Goal: Task Accomplishment & Management: Use online tool/utility

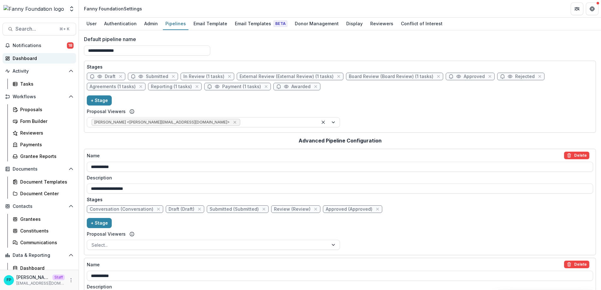
click at [24, 57] on div "Dashboard" at bounding box center [42, 58] width 58 height 7
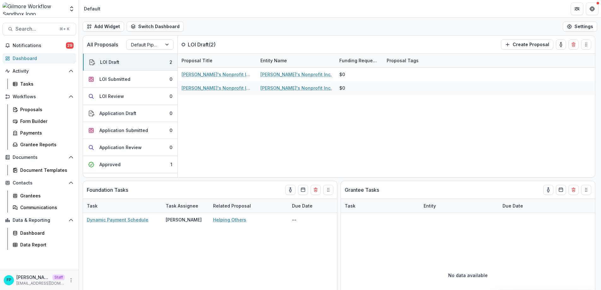
click at [39, 57] on div "Dashboard" at bounding box center [42, 58] width 58 height 7
click at [40, 104] on link "Proposals" at bounding box center [43, 109] width 66 height 10
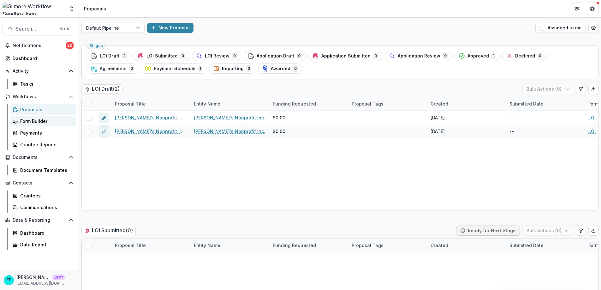
click at [44, 122] on div "Form Builder" at bounding box center [45, 121] width 51 height 7
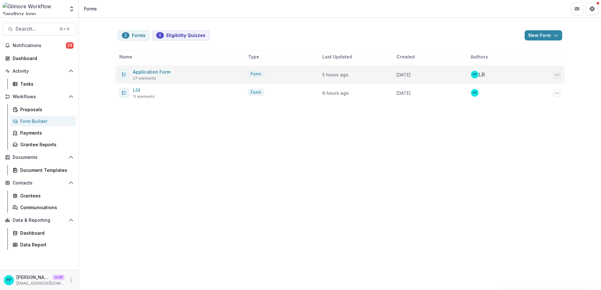
click at [559, 76] on icon "Options" at bounding box center [557, 74] width 5 height 5
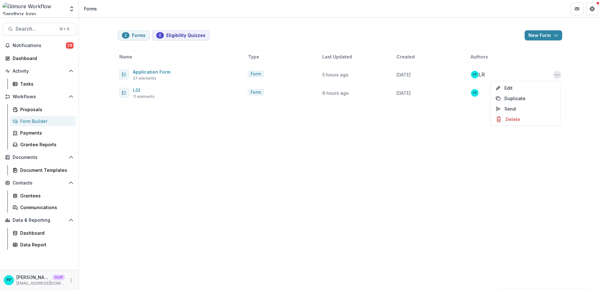
click at [458, 175] on div "2 Forms 0 Eligibility Quizzes New Form New Eligibility Quiz New Form Name Type …" at bounding box center [340, 154] width 522 height 272
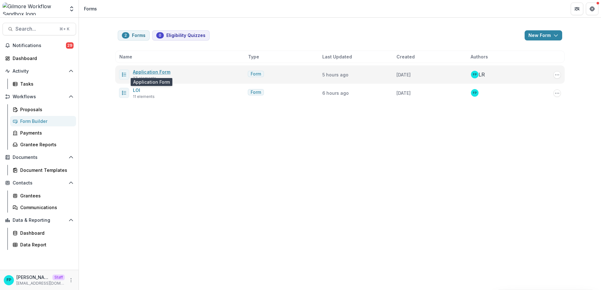
click at [160, 70] on link "Application Form" at bounding box center [152, 71] width 38 height 5
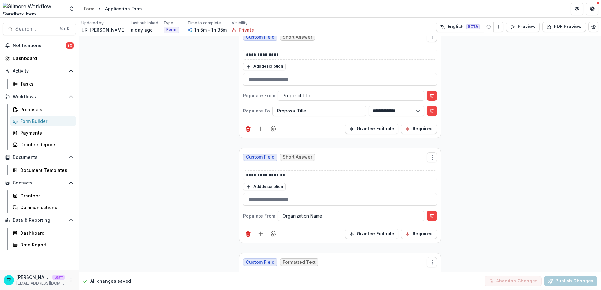
scroll to position [194, 0]
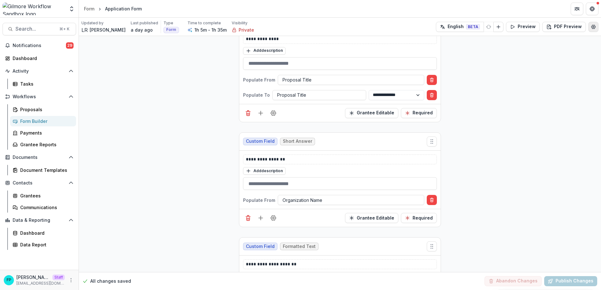
click at [593, 27] on circle "Edit Form Settings" at bounding box center [593, 26] width 1 height 1
select select "*******"
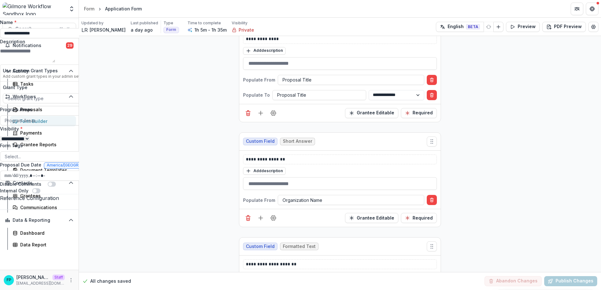
scroll to position [13, 0]
click at [592, 6] on icon "Close" at bounding box center [592, 8] width 4 height 4
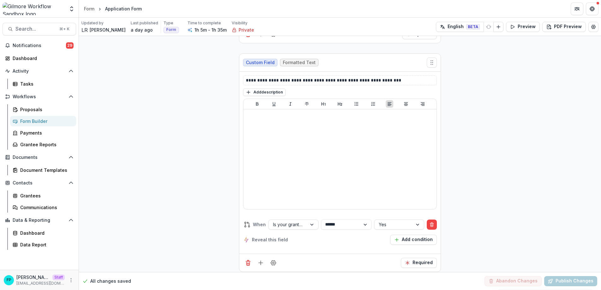
scroll to position [3362, 0]
click at [288, 220] on div at bounding box center [287, 224] width 29 height 8
click at [355, 253] on div "Required" at bounding box center [339, 262] width 201 height 18
click at [433, 222] on icon "Delete condition" at bounding box center [431, 224] width 5 height 5
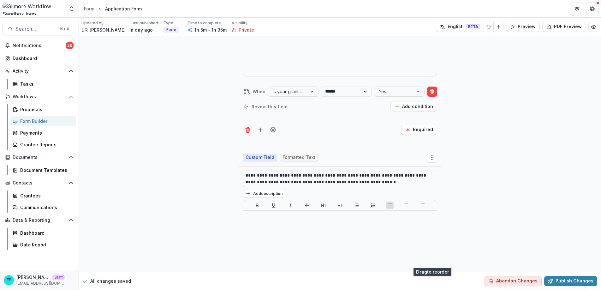
scroll to position [3680, 0]
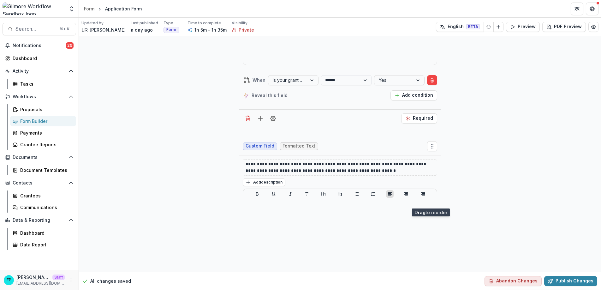
drag, startPoint x: 431, startPoint y: 59, endPoint x: 431, endPoint y: 198, distance: 138.3
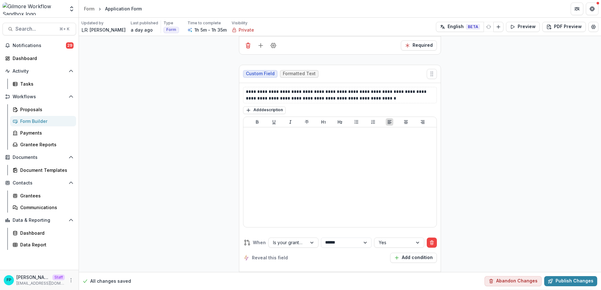
scroll to position [3583, 0]
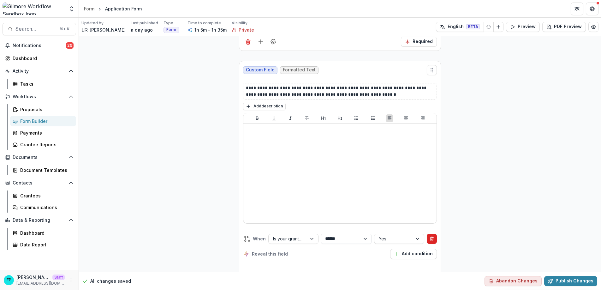
click at [433, 236] on icon "Delete condition" at bounding box center [431, 238] width 5 height 5
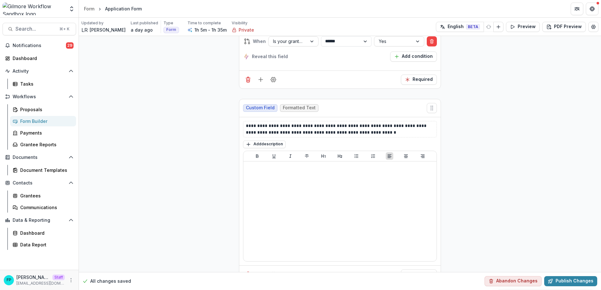
scroll to position [3532, 0]
click at [370, 122] on p "**********" at bounding box center [340, 128] width 188 height 13
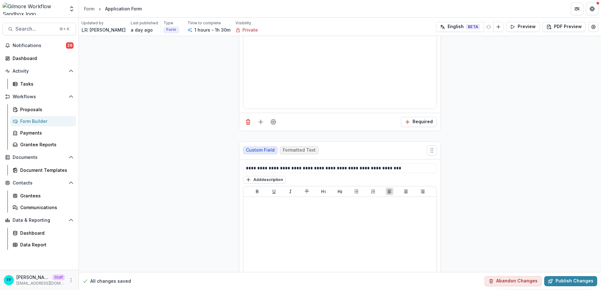
scroll to position [3688, 0]
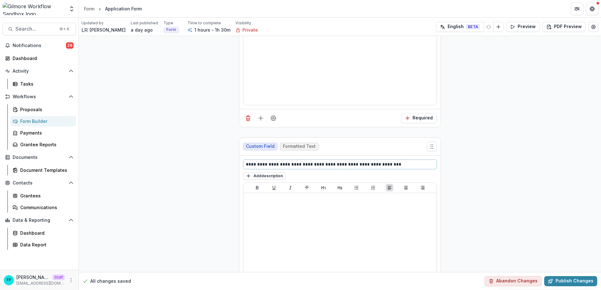
click at [388, 161] on p "**********" at bounding box center [340, 164] width 188 height 7
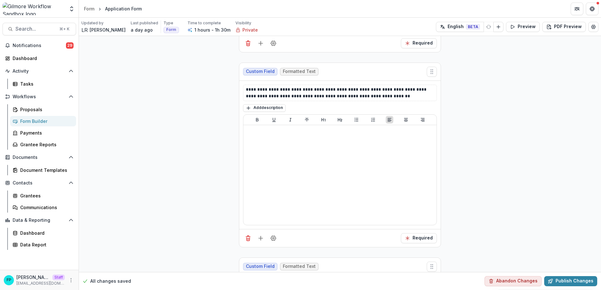
scroll to position [3566, 0]
click at [512, 29] on icon "button" at bounding box center [512, 26] width 5 height 5
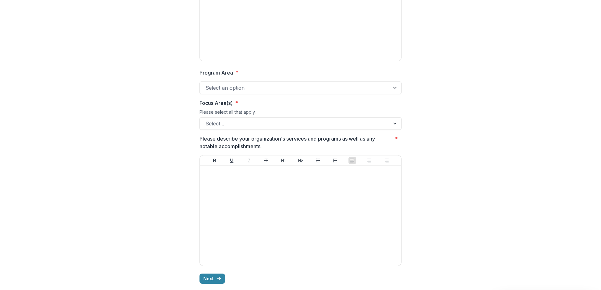
scroll to position [255, 0]
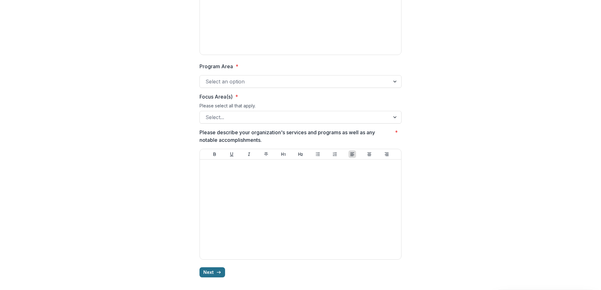
click at [216, 272] on icon "button" at bounding box center [218, 272] width 5 height 5
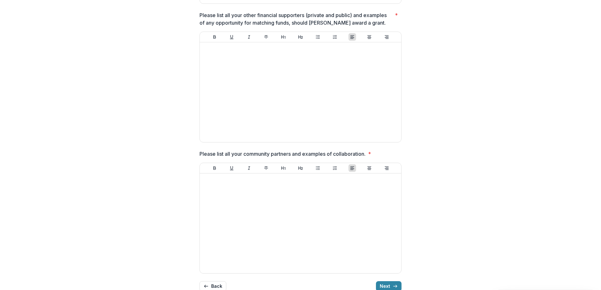
scroll to position [403, 0]
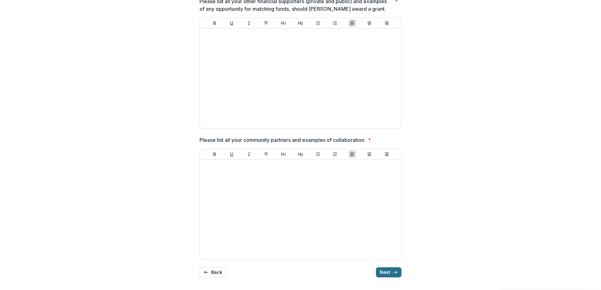
click at [389, 272] on button "Next" at bounding box center [389, 272] width 26 height 10
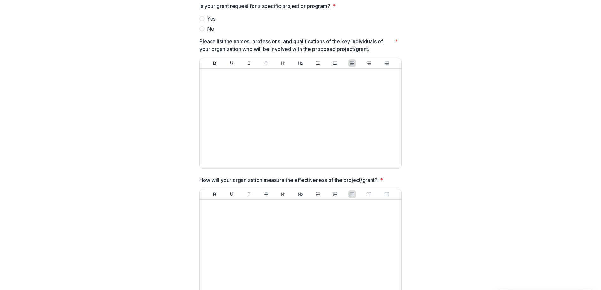
scroll to position [0, 0]
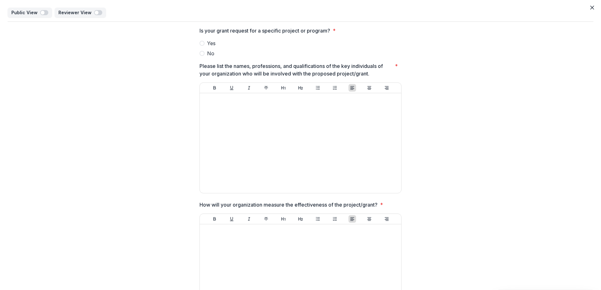
click at [201, 43] on span at bounding box center [201, 43] width 5 height 5
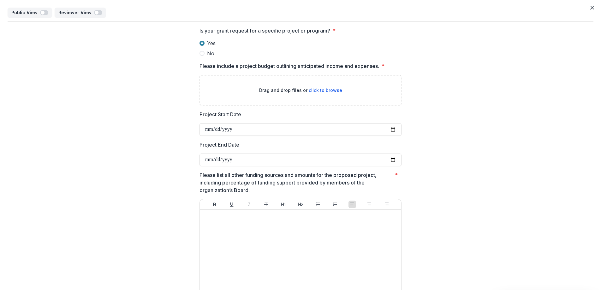
click at [201, 51] on span at bounding box center [201, 53] width 5 height 5
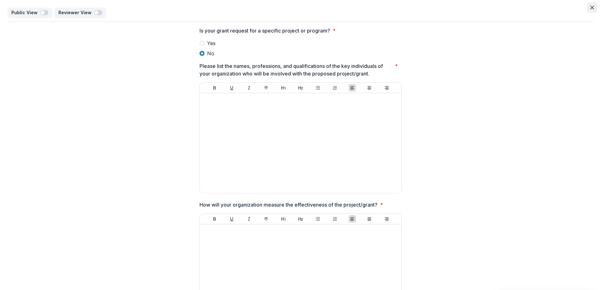
click at [590, 7] on icon "Close" at bounding box center [592, 8] width 4 height 4
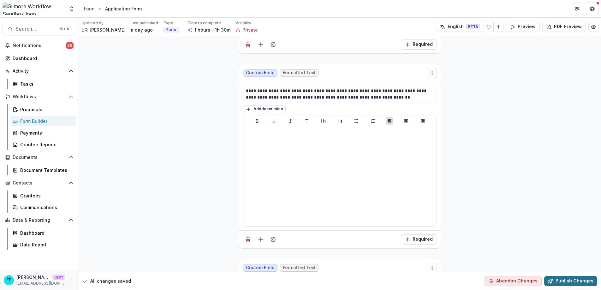
click at [570, 281] on button "Publish Changes" at bounding box center [570, 281] width 53 height 10
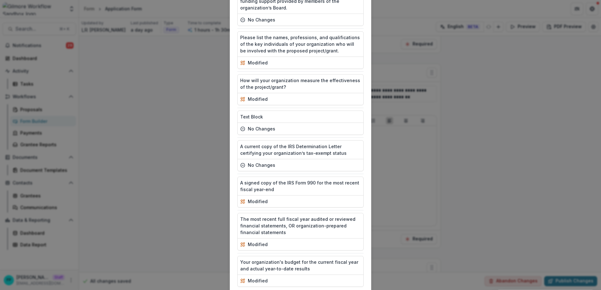
scroll to position [734, 0]
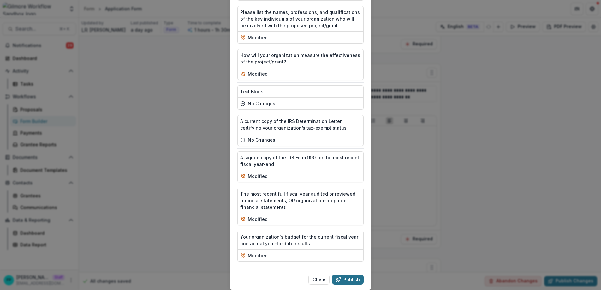
click at [350, 274] on button "Publish" at bounding box center [348, 279] width 32 height 10
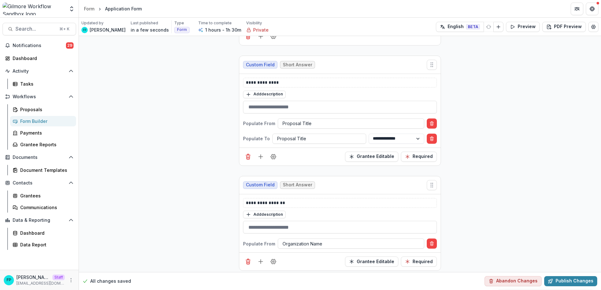
scroll to position [0, 0]
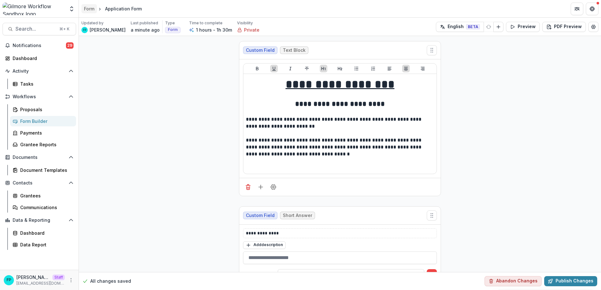
click at [87, 9] on div "Form" at bounding box center [89, 8] width 10 height 7
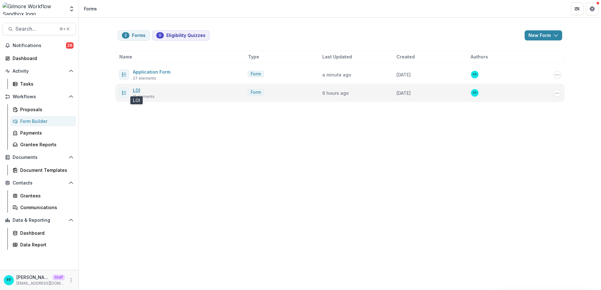
click at [138, 92] on link "LOI" at bounding box center [136, 89] width 7 height 5
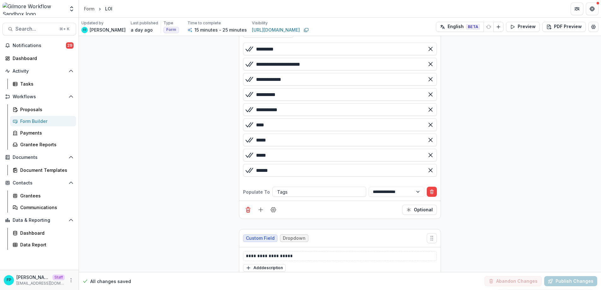
scroll to position [821, 0]
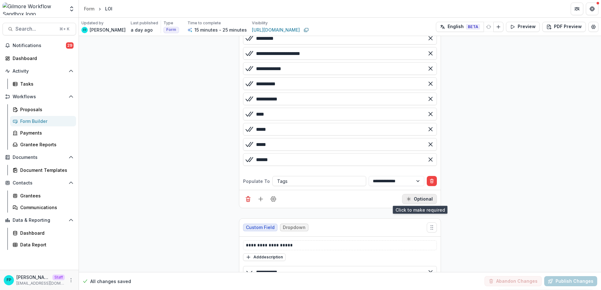
click at [413, 201] on button "Optional" at bounding box center [419, 199] width 35 height 10
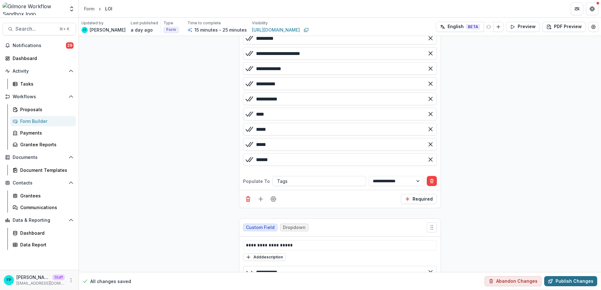
click at [560, 282] on button "Publish Changes" at bounding box center [570, 281] width 53 height 10
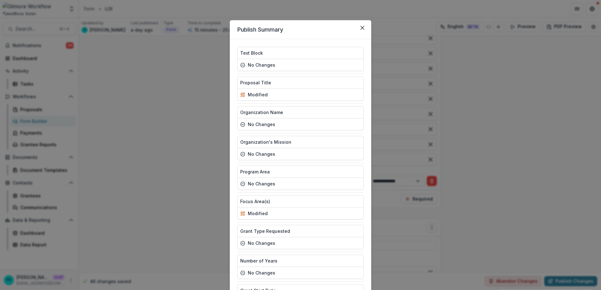
scroll to position [133, 0]
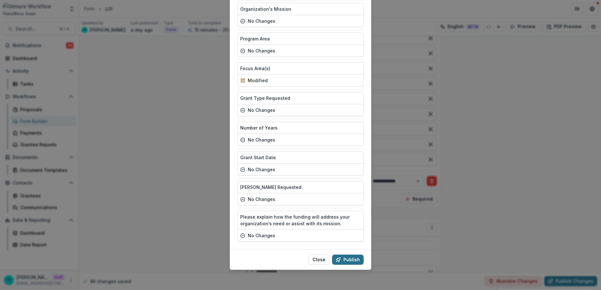
click at [350, 258] on button "Publish" at bounding box center [348, 259] width 32 height 10
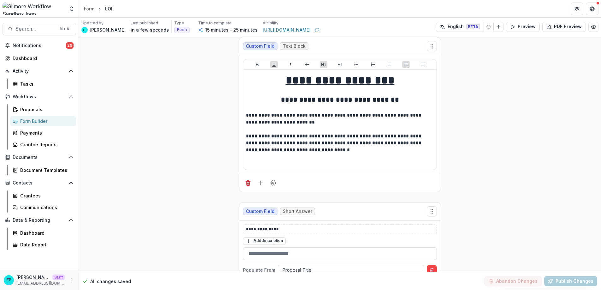
scroll to position [0, 0]
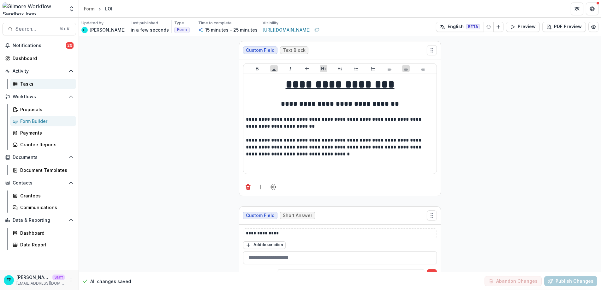
click at [29, 84] on div "Tasks" at bounding box center [45, 83] width 51 height 7
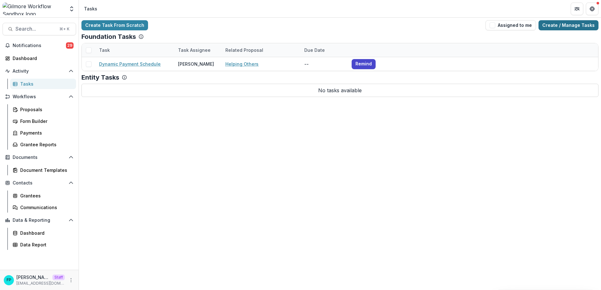
click at [552, 28] on link "Create / Manage Tasks" at bounding box center [568, 25] width 60 height 10
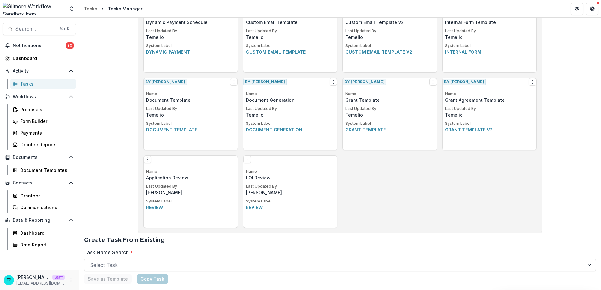
scroll to position [318, 0]
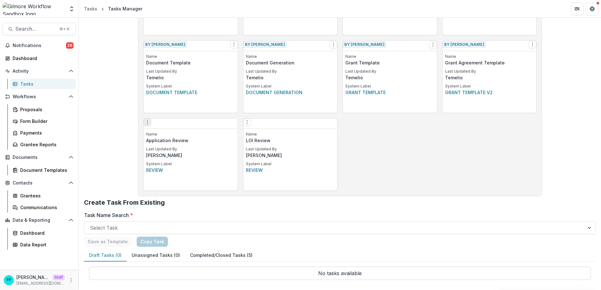
click at [149, 125] on icon "Options" at bounding box center [147, 122] width 5 height 5
click at [182, 149] on button "Make a Copy" at bounding box center [185, 148] width 77 height 10
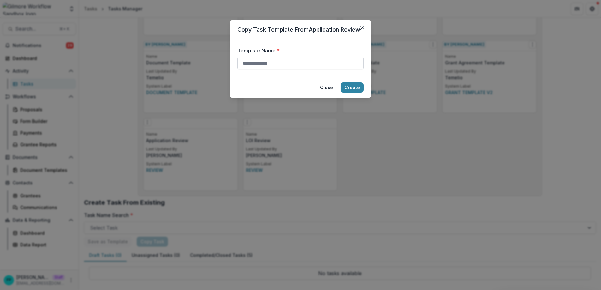
click at [271, 66] on input "Template Name *" at bounding box center [300, 63] width 126 height 13
type input "**********"
click at [351, 87] on button "Create" at bounding box center [352, 87] width 23 height 10
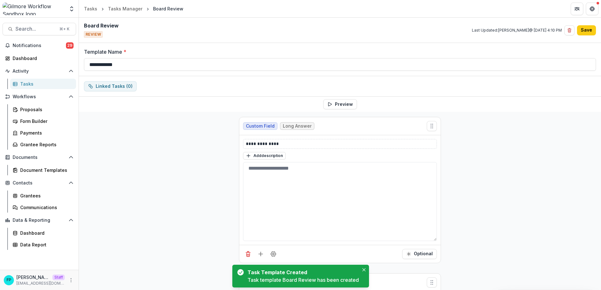
scroll to position [105, 0]
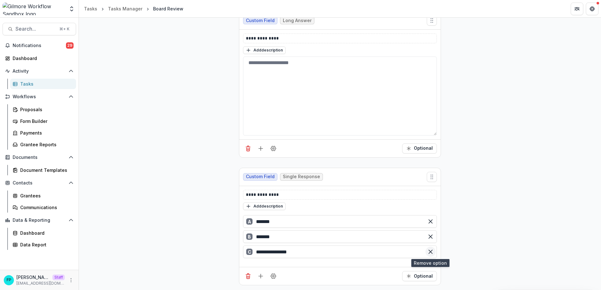
click at [429, 253] on icon "Remove option" at bounding box center [430, 251] width 6 height 6
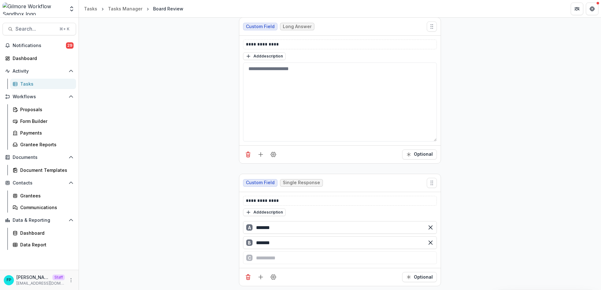
click at [186, 214] on div "**********" at bounding box center [340, 151] width 522 height 279
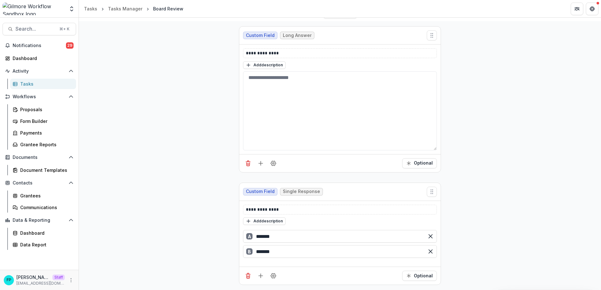
scroll to position [90, 0]
click at [419, 276] on button "Optional" at bounding box center [419, 276] width 35 height 10
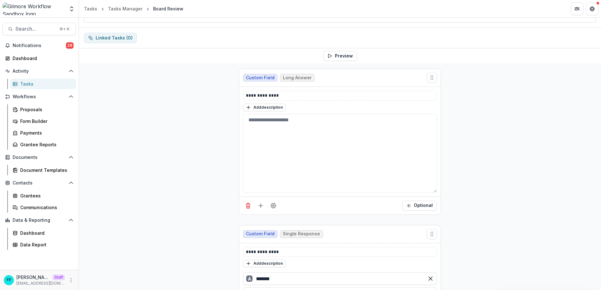
scroll to position [0, 0]
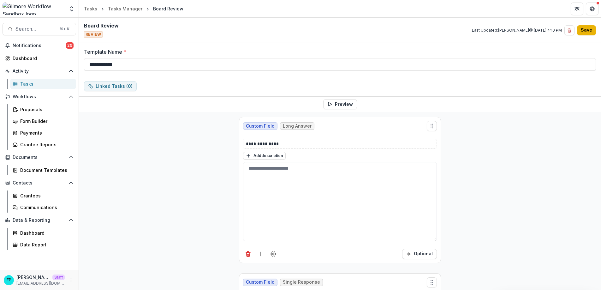
click at [585, 27] on button "Save" at bounding box center [586, 30] width 19 height 10
click at [125, 10] on div "Tasks Manager" at bounding box center [125, 8] width 34 height 7
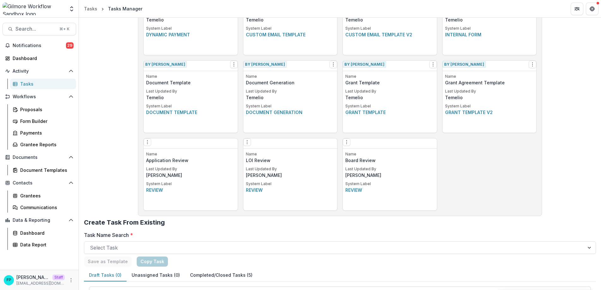
scroll to position [318, 0]
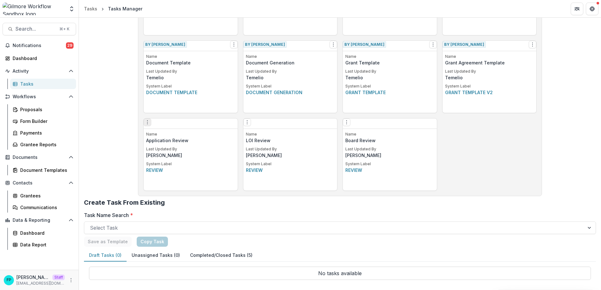
click at [147, 125] on icon "Options" at bounding box center [147, 122] width 5 height 5
click at [183, 140] on link "Edit" at bounding box center [185, 138] width 77 height 10
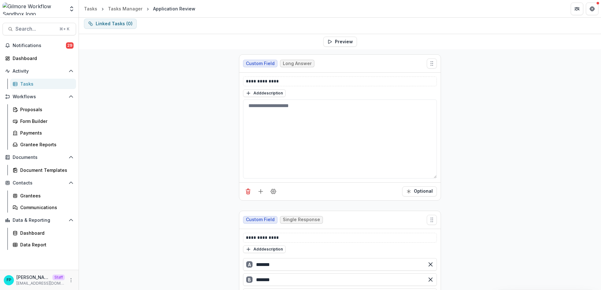
scroll to position [105, 0]
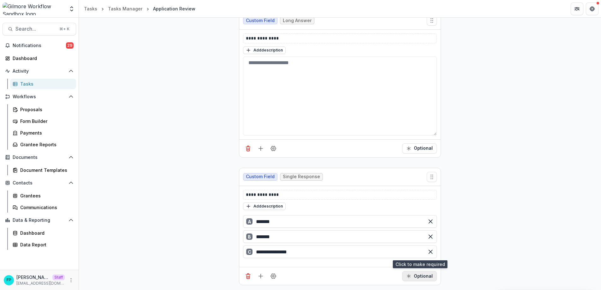
click at [419, 276] on button "Optional" at bounding box center [419, 276] width 35 height 10
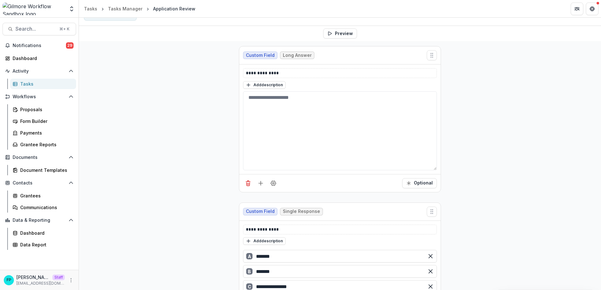
scroll to position [0, 0]
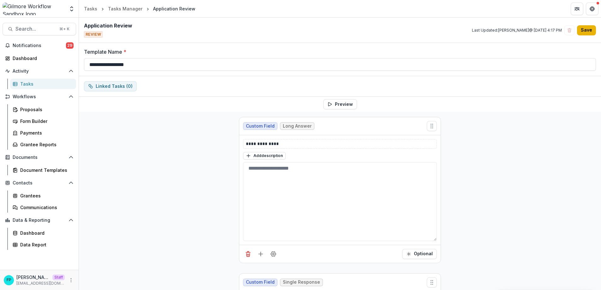
click at [588, 30] on button "Save" at bounding box center [586, 30] width 19 height 10
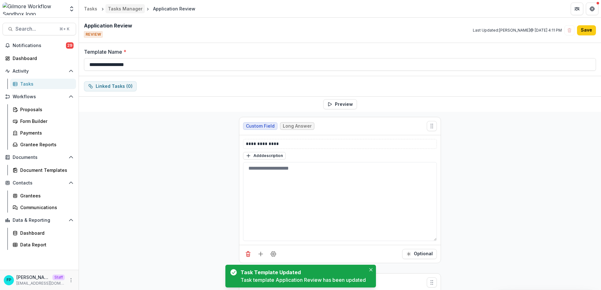
click at [123, 10] on div "Tasks Manager" at bounding box center [125, 8] width 34 height 7
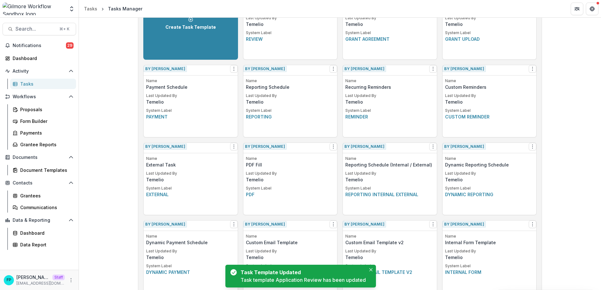
scroll to position [318, 0]
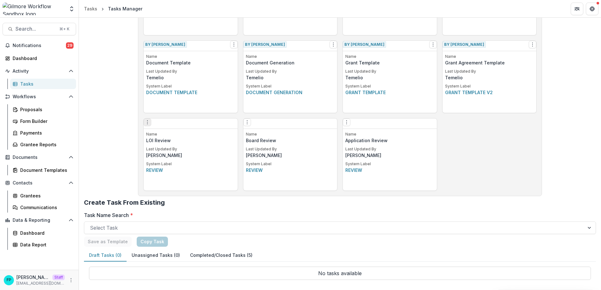
click at [150, 125] on icon "Options" at bounding box center [147, 122] width 5 height 5
click at [182, 137] on link "Edit" at bounding box center [185, 138] width 77 height 10
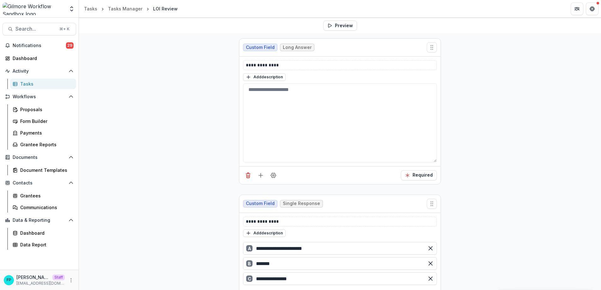
scroll to position [80, 0]
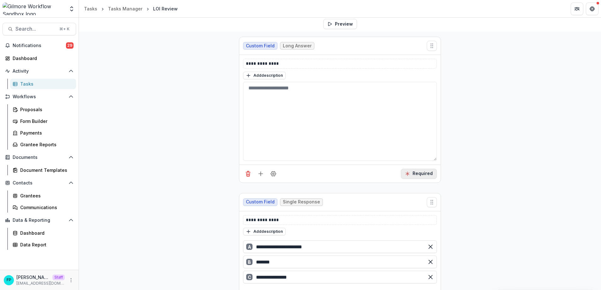
click at [424, 174] on button "Required" at bounding box center [419, 174] width 36 height 10
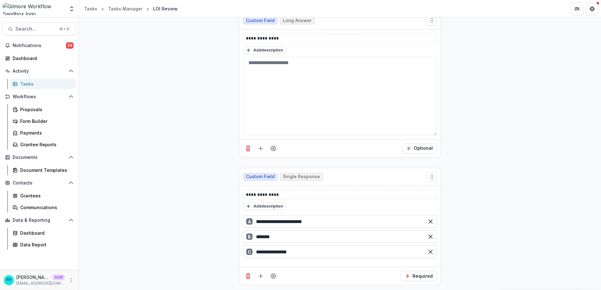
click at [275, 253] on input "**********" at bounding box center [340, 251] width 194 height 13
type input "**********"
click at [219, 238] on div "**********" at bounding box center [340, 153] width 522 height 294
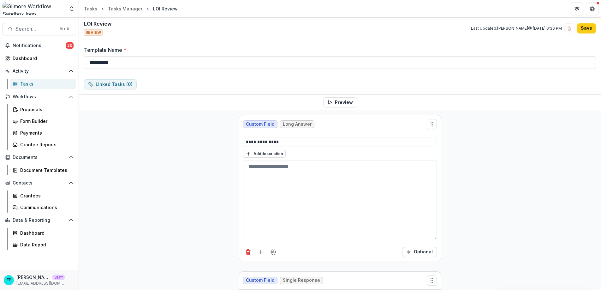
scroll to position [0, 0]
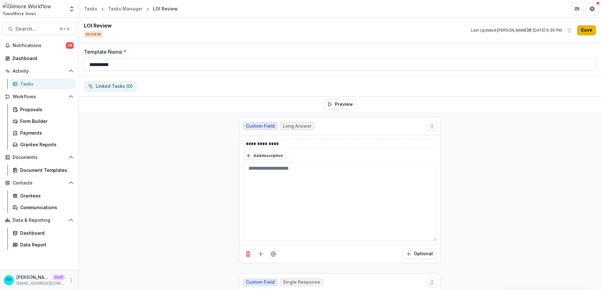
click at [585, 32] on button "Save" at bounding box center [586, 30] width 19 height 10
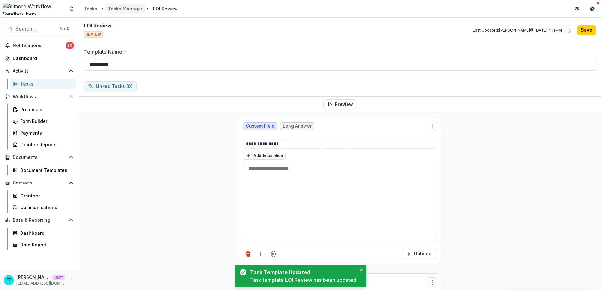
click at [116, 8] on div "Tasks Manager" at bounding box center [125, 8] width 34 height 7
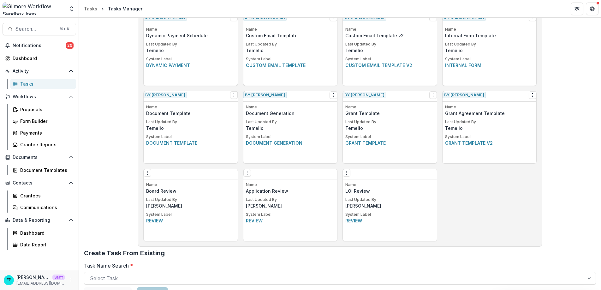
scroll to position [277, 0]
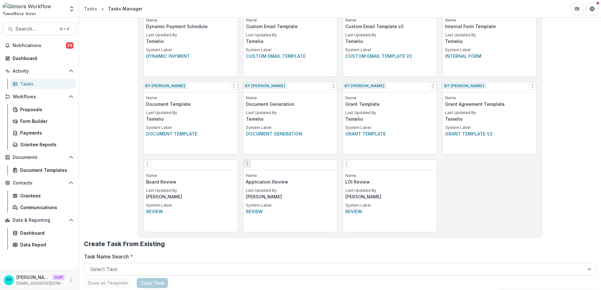
click at [248, 166] on icon "Options" at bounding box center [247, 163] width 5 height 5
click at [266, 179] on link "Edit" at bounding box center [285, 179] width 77 height 10
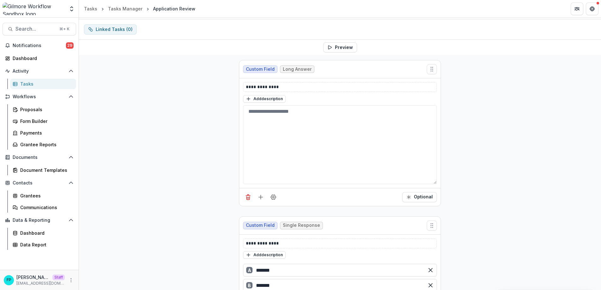
scroll to position [105, 0]
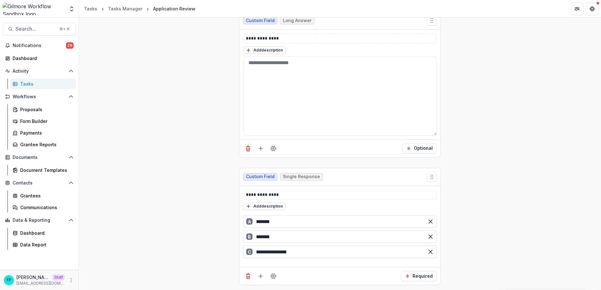
click at [273, 252] on input "**********" at bounding box center [340, 251] width 194 height 13
type input "**********"
click at [456, 242] on div "**********" at bounding box center [340, 153] width 522 height 294
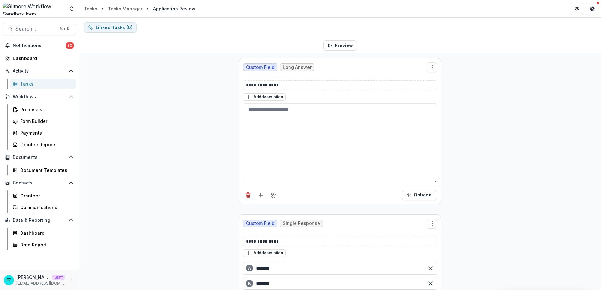
scroll to position [0, 0]
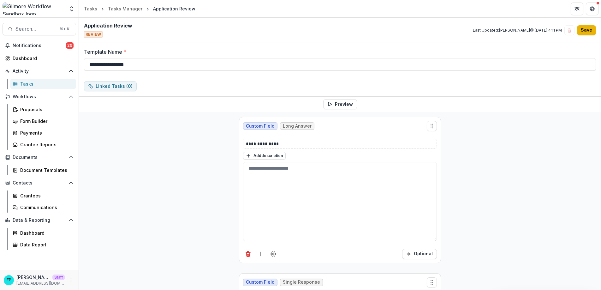
click at [586, 29] on button "Save" at bounding box center [586, 30] width 19 height 10
click at [73, 279] on icon "More" at bounding box center [70, 279] width 5 height 5
click at [102, 267] on link "User Settings" at bounding box center [113, 266] width 68 height 10
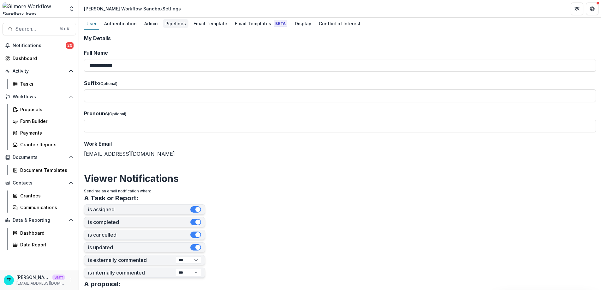
click at [173, 23] on div "Pipelines" at bounding box center [176, 23] width 26 height 9
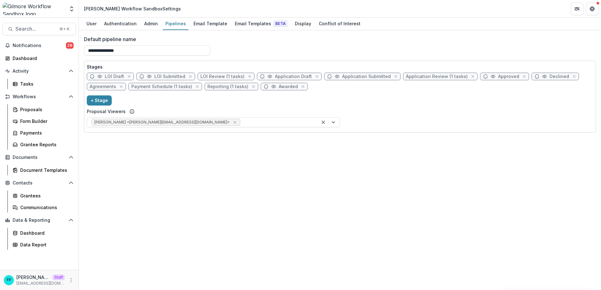
click at [423, 78] on span "Application Review (1 tasks)" at bounding box center [437, 76] width 62 height 5
select select "******"
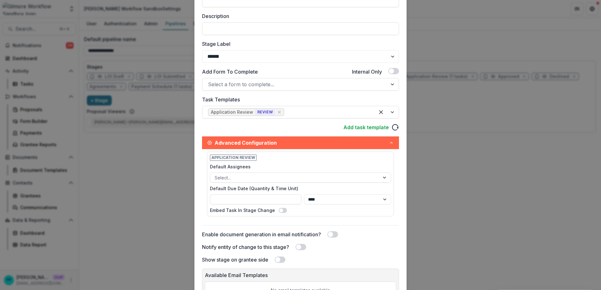
scroll to position [99, 0]
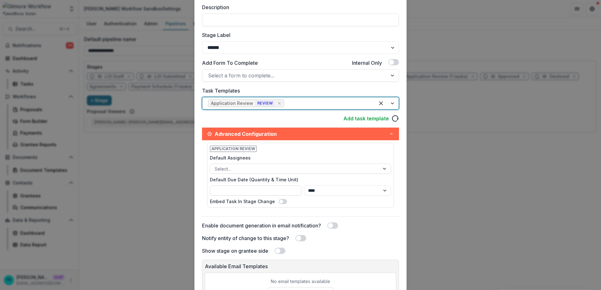
click at [309, 104] on div at bounding box center [327, 103] width 84 height 9
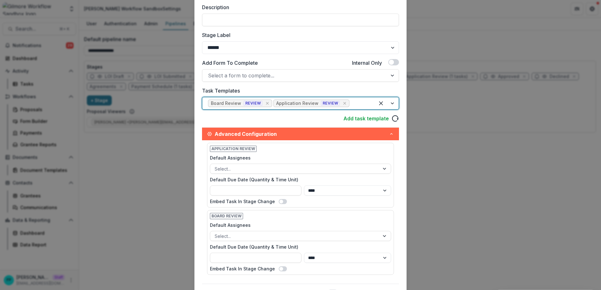
click at [227, 103] on div "Board Review" at bounding box center [226, 103] width 30 height 5
click at [360, 102] on div at bounding box center [360, 103] width 18 height 9
drag, startPoint x: 295, startPoint y: 103, endPoint x: 281, endPoint y: 105, distance: 14.7
click at [281, 105] on div "Application Review" at bounding box center [297, 103] width 42 height 5
click at [351, 89] on label "Task Templates" at bounding box center [298, 91] width 193 height 8
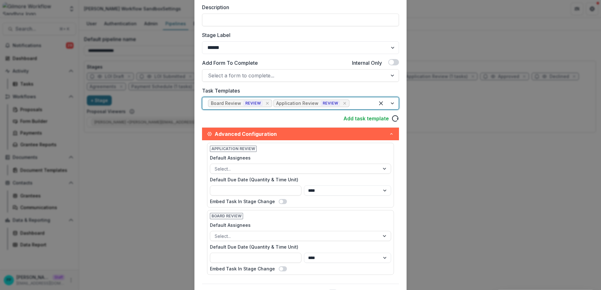
click at [351, 99] on input "Task Templates" at bounding box center [352, 103] width 2 height 8
click at [342, 104] on icon "Remove [object Object]" at bounding box center [344, 103] width 5 height 5
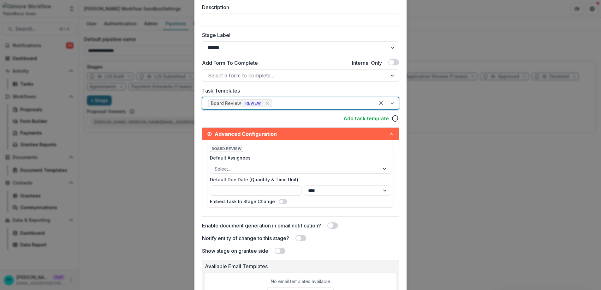
click at [306, 103] on div at bounding box center [321, 103] width 96 height 9
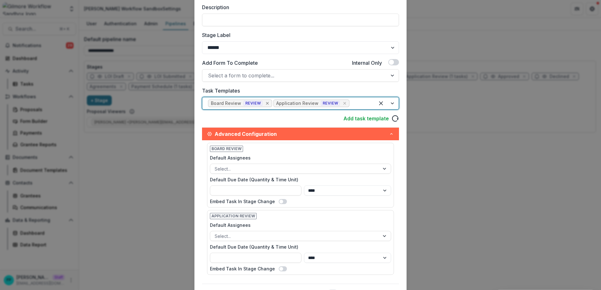
click at [265, 102] on icon "Remove [object Object]" at bounding box center [267, 103] width 5 height 5
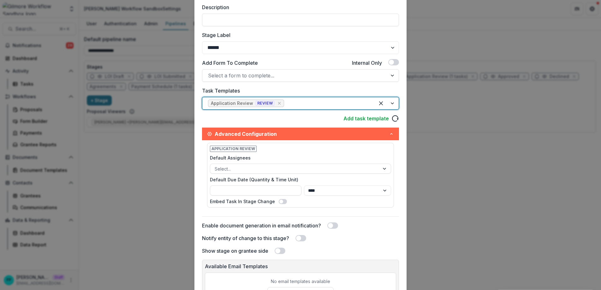
click at [299, 104] on div at bounding box center [327, 103] width 84 height 9
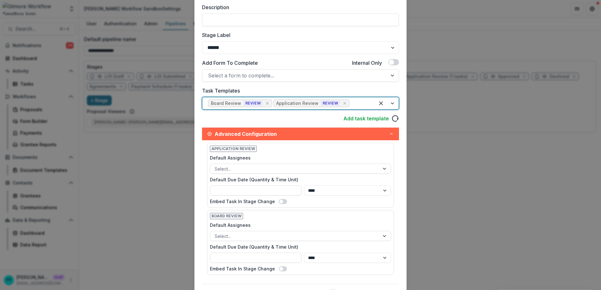
click at [245, 116] on div "Add task template" at bounding box center [300, 119] width 197 height 8
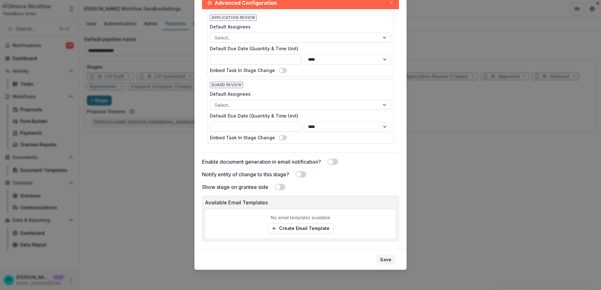
click at [387, 261] on button "Save" at bounding box center [385, 259] width 19 height 10
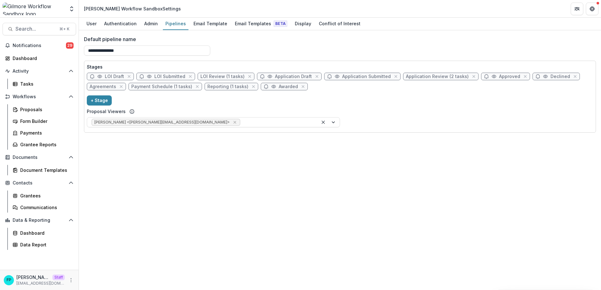
click at [426, 77] on span "Application Review (2 tasks)" at bounding box center [437, 76] width 63 height 5
select select "******"
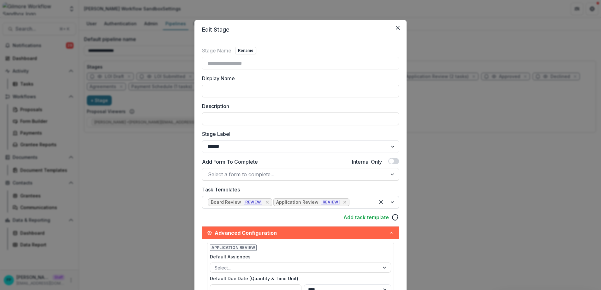
click at [355, 201] on div at bounding box center [360, 202] width 18 height 9
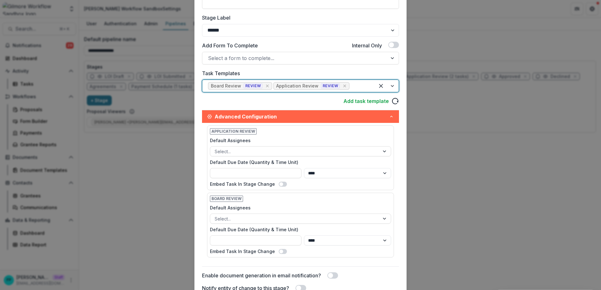
scroll to position [115, 0]
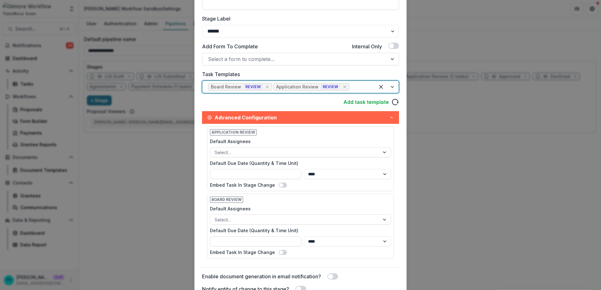
click at [258, 74] on label "Task Templates" at bounding box center [298, 74] width 193 height 8
click at [351, 83] on input "Task Templates" at bounding box center [352, 87] width 2 height 8
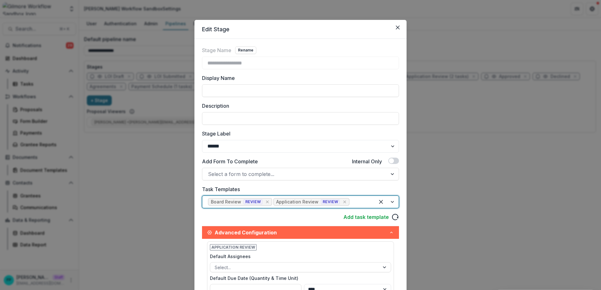
scroll to position [0, 0]
click at [396, 26] on icon "Close" at bounding box center [398, 28] width 4 height 4
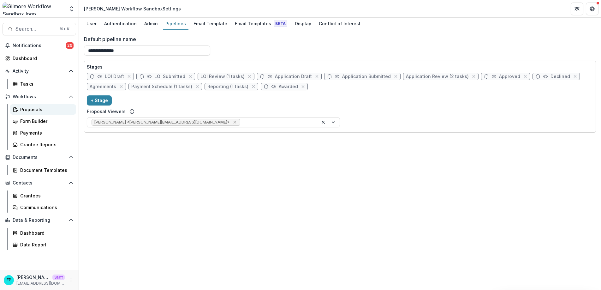
click at [40, 112] on div "Proposals" at bounding box center [45, 109] width 51 height 7
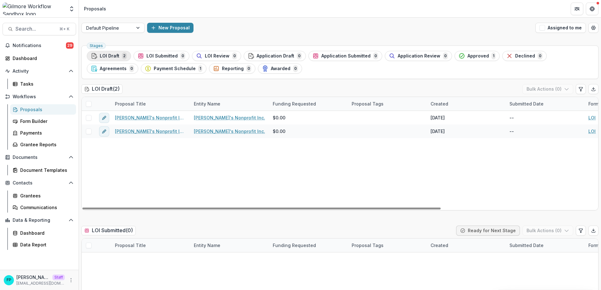
click at [115, 56] on span "LOI Draft" at bounding box center [110, 55] width 20 height 5
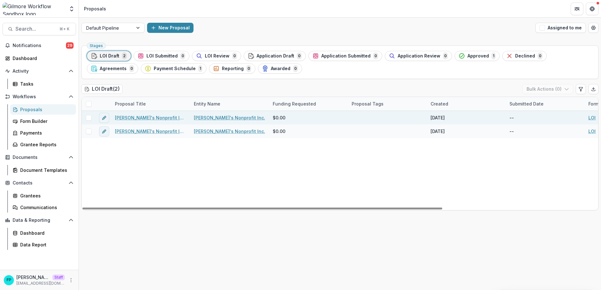
click at [139, 118] on link "[PERSON_NAME]'s Nonprofit Inc. - 2025 - LOI" at bounding box center [150, 117] width 71 height 7
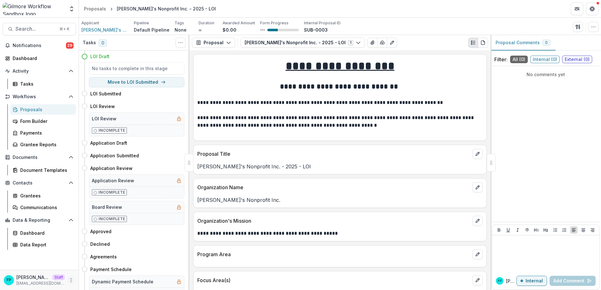
click at [71, 279] on icon "More" at bounding box center [70, 279] width 5 height 5
click at [101, 268] on link "User Settings" at bounding box center [113, 266] width 68 height 10
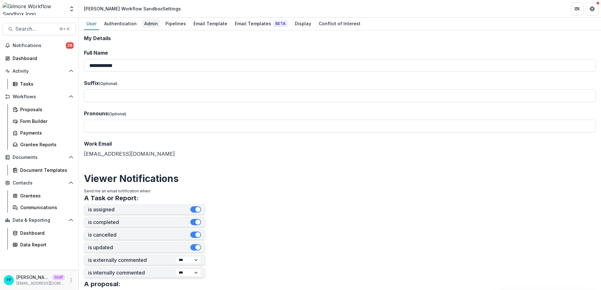
click at [153, 23] on div "Admin" at bounding box center [151, 23] width 19 height 9
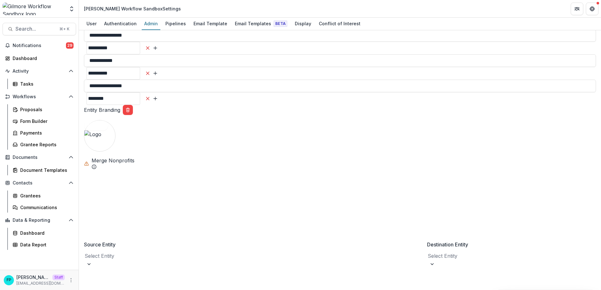
scroll to position [470, 0]
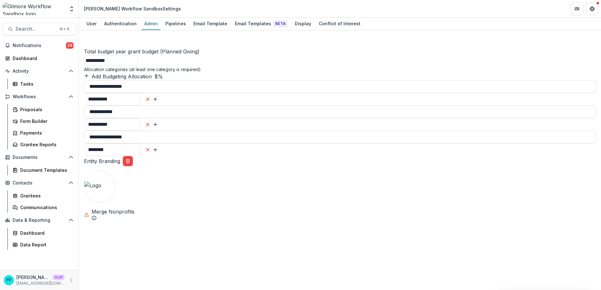
click at [235, 55] on p "Total budget year grant budget (Planned Giving)" at bounding box center [340, 52] width 512 height 8
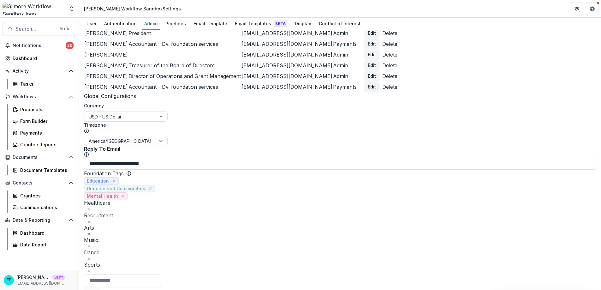
scroll to position [0, 0]
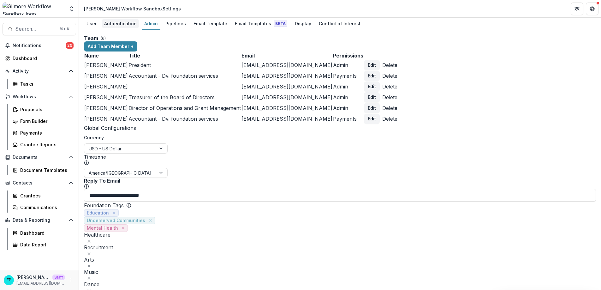
click at [122, 24] on div "Authentication" at bounding box center [121, 23] width 38 height 9
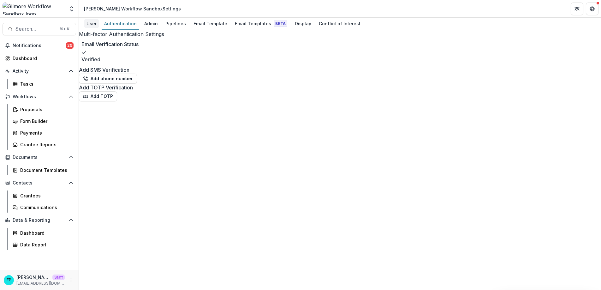
click at [95, 24] on div "User" at bounding box center [91, 23] width 15 height 9
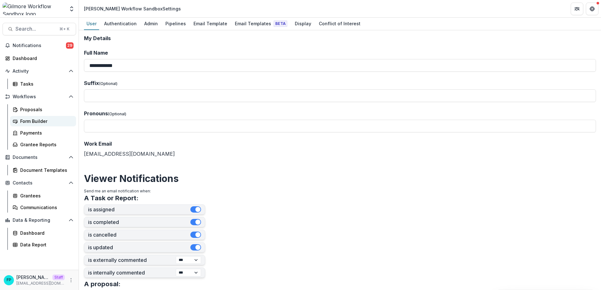
click at [39, 122] on div "Form Builder" at bounding box center [45, 121] width 51 height 7
